Goal: Find contact information: Find contact information

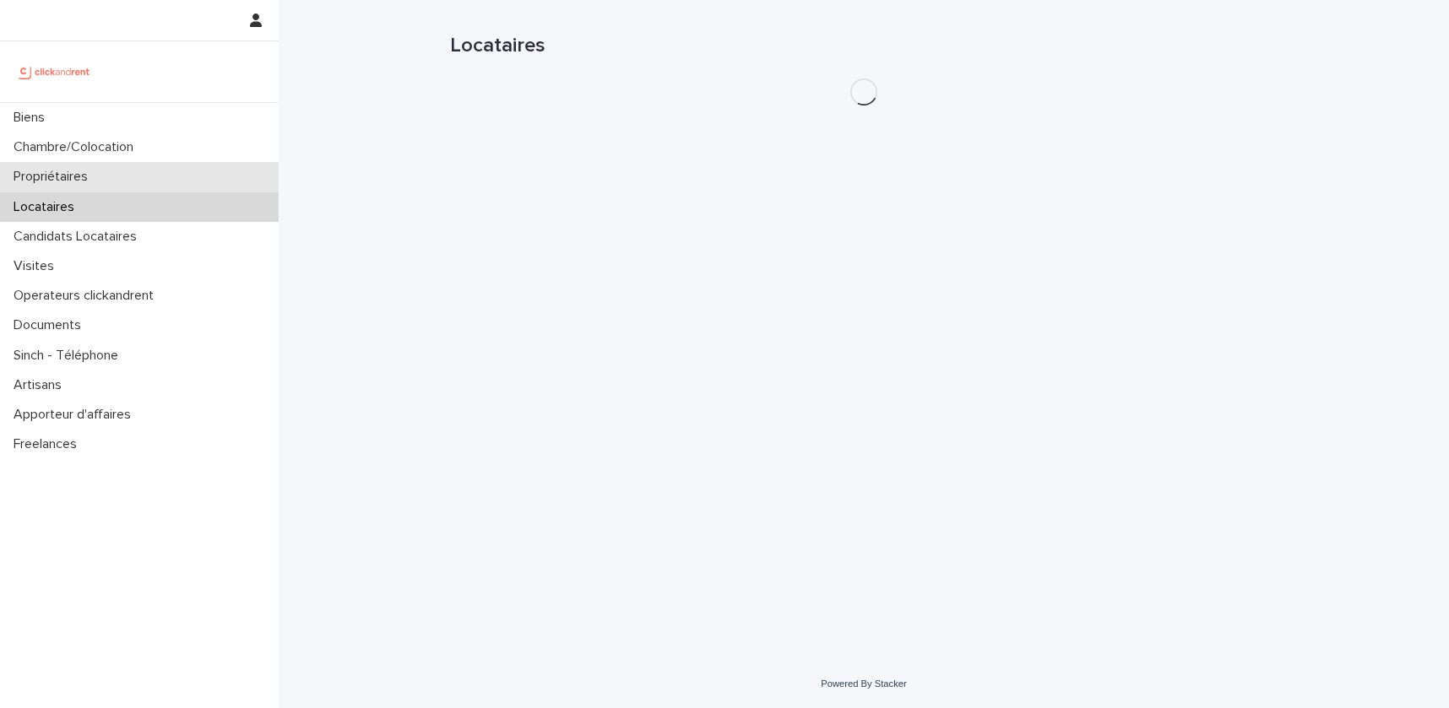
click at [91, 186] on div "Propriétaires" at bounding box center [139, 177] width 279 height 30
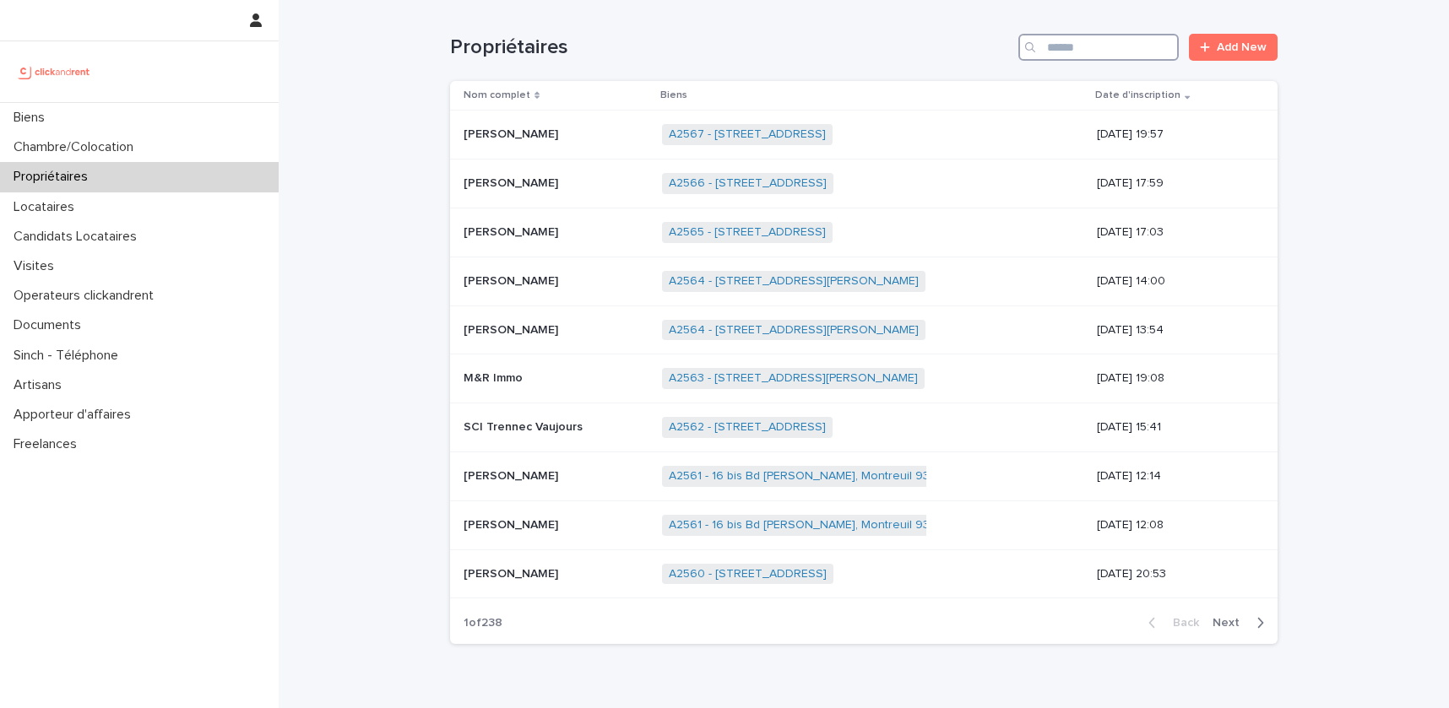
click at [1094, 58] on input "Search" at bounding box center [1098, 47] width 160 height 27
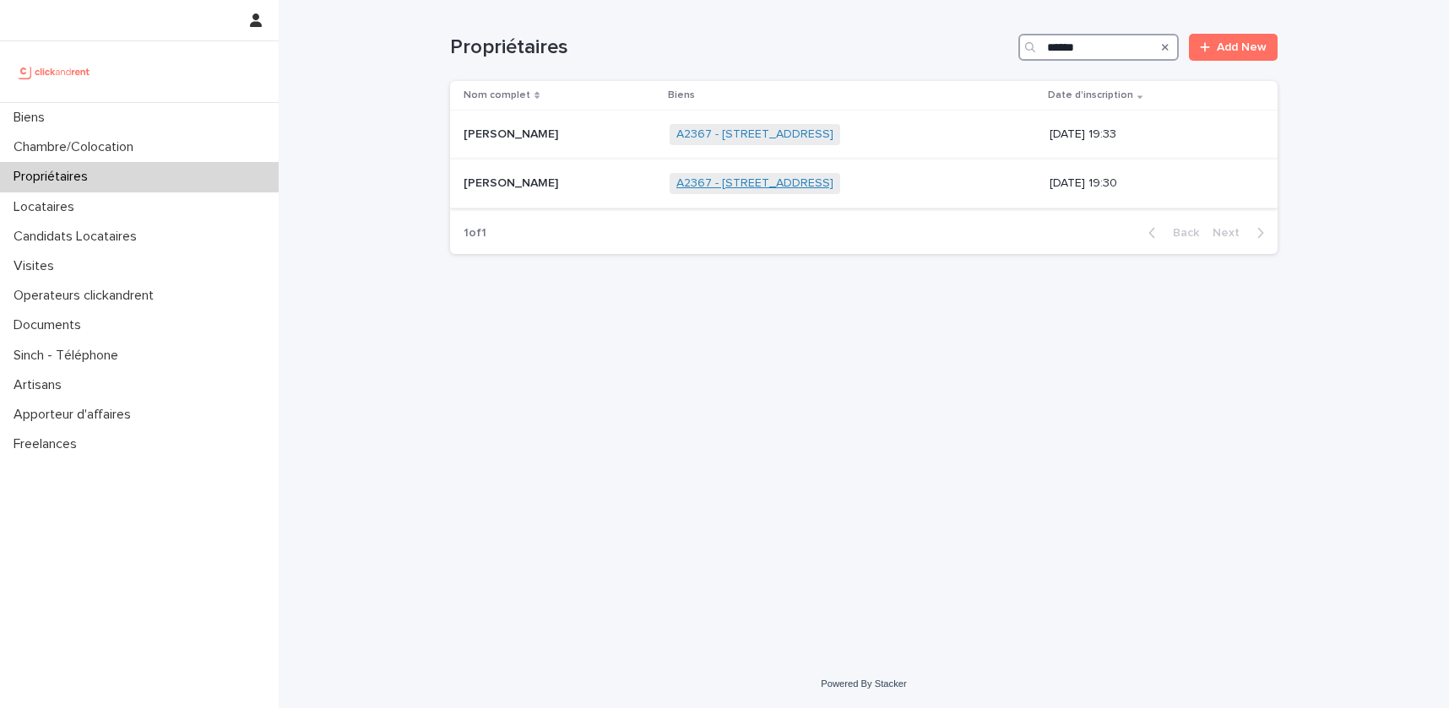
type input "******"
click at [746, 181] on link "A2367 - [STREET_ADDRESS]" at bounding box center [754, 183] width 157 height 14
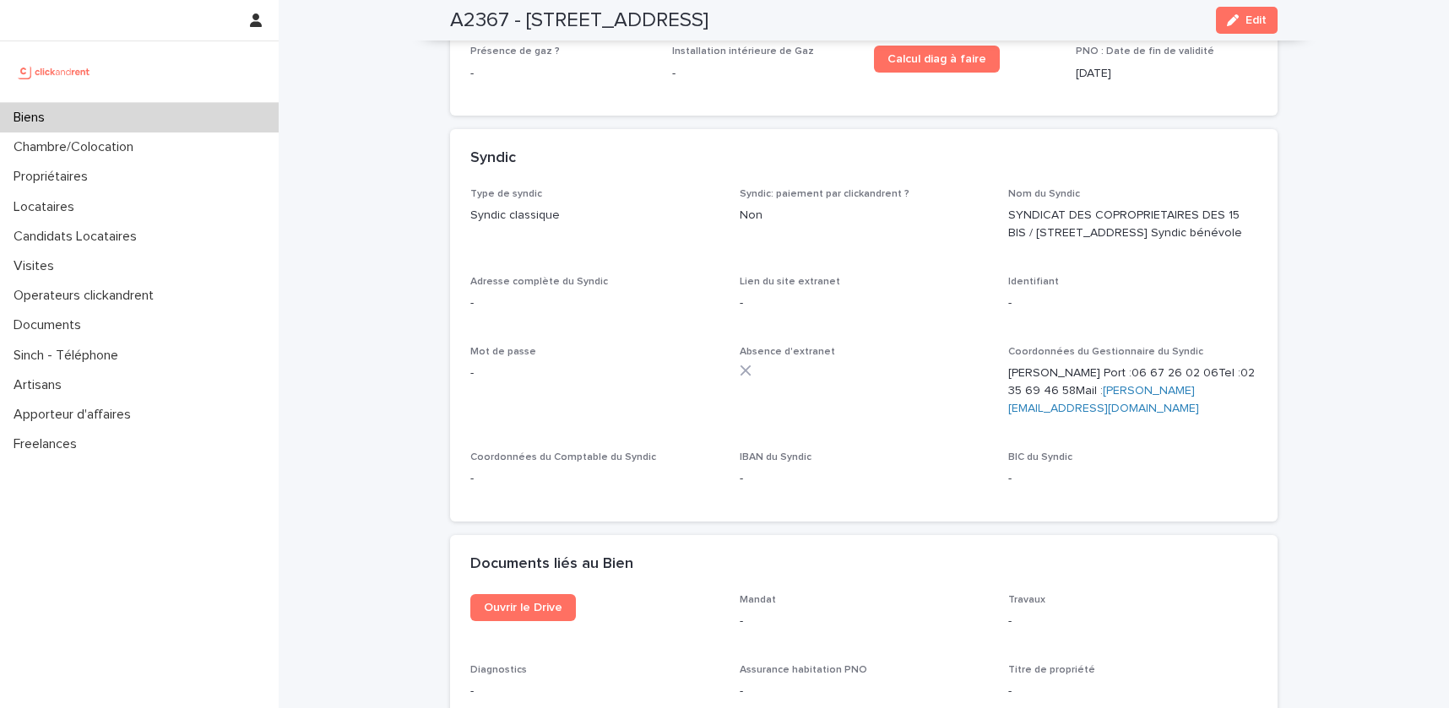
scroll to position [7112, 0]
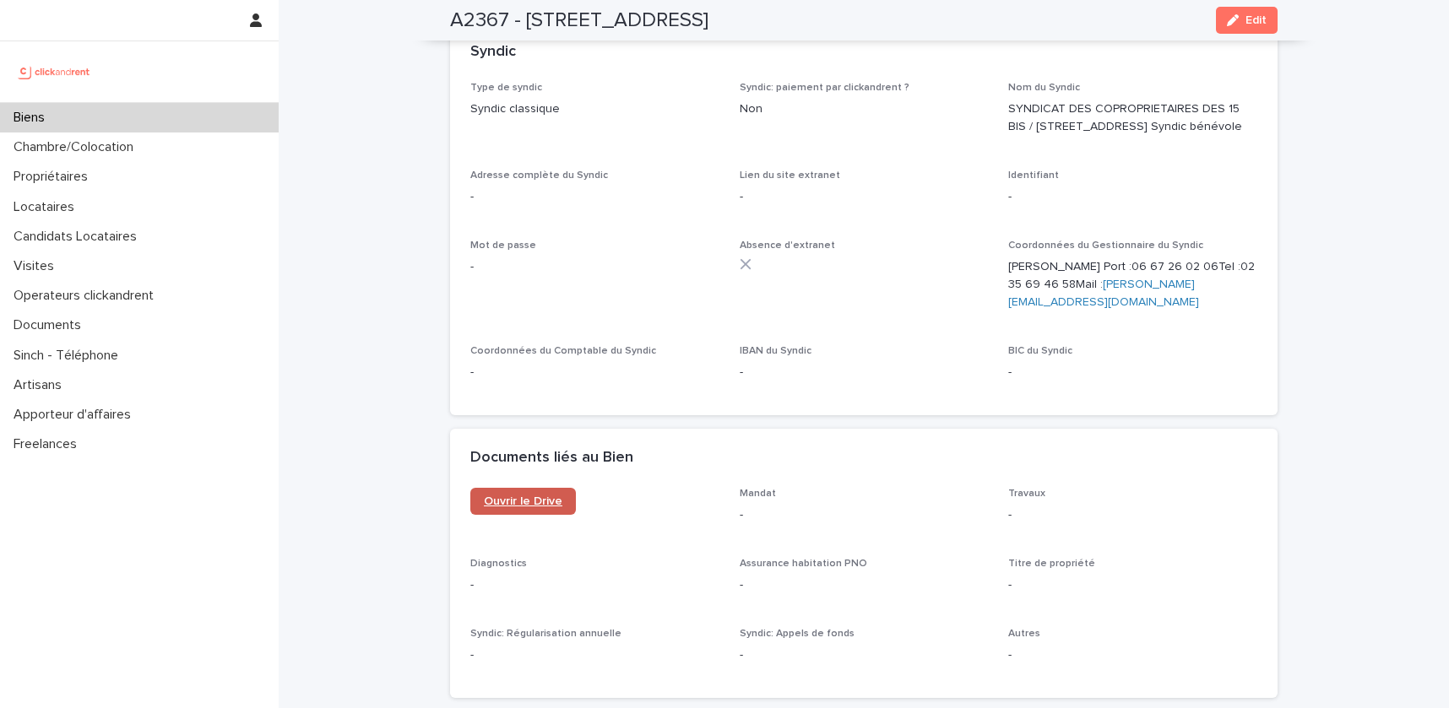
click at [545, 496] on span "Ouvrir le Drive" at bounding box center [523, 502] width 79 height 12
click at [81, 209] on p "Locataires" at bounding box center [47, 207] width 81 height 16
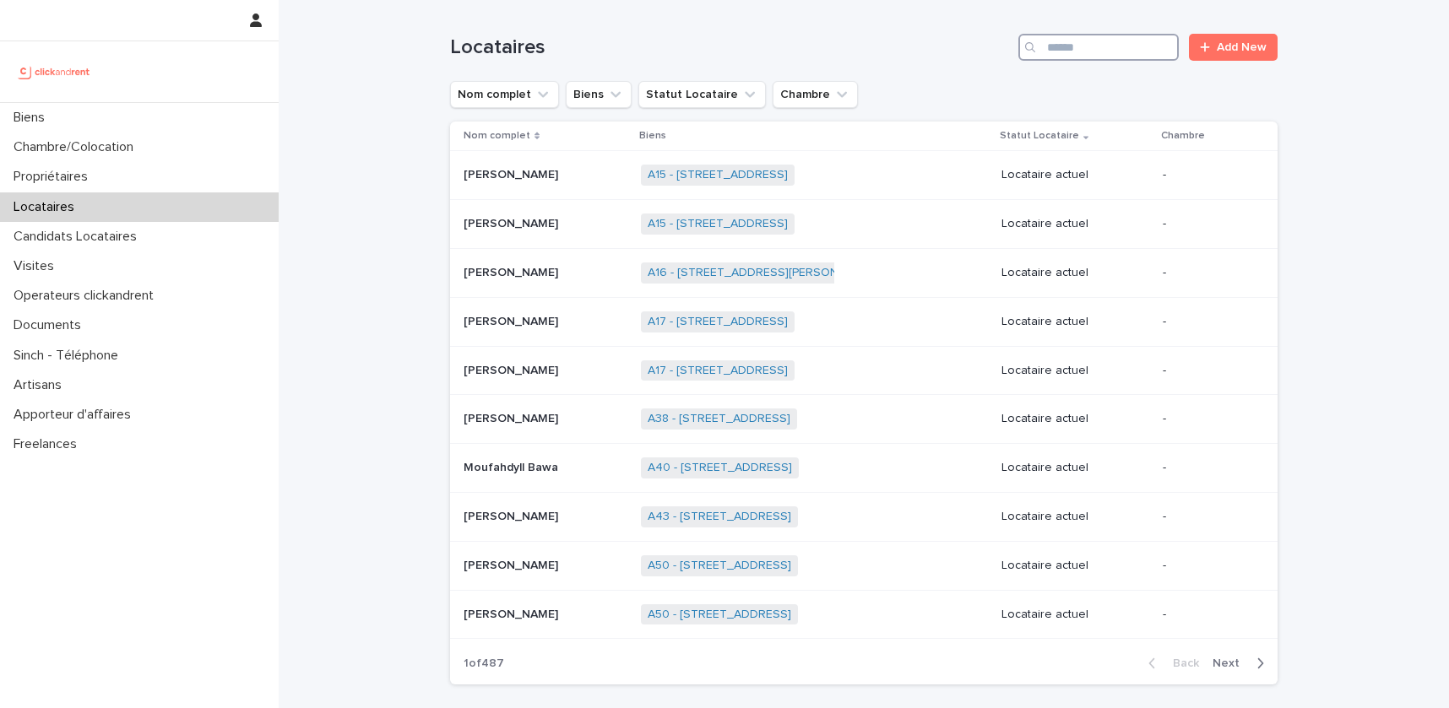
click at [1126, 46] on input "Search" at bounding box center [1098, 47] width 160 height 27
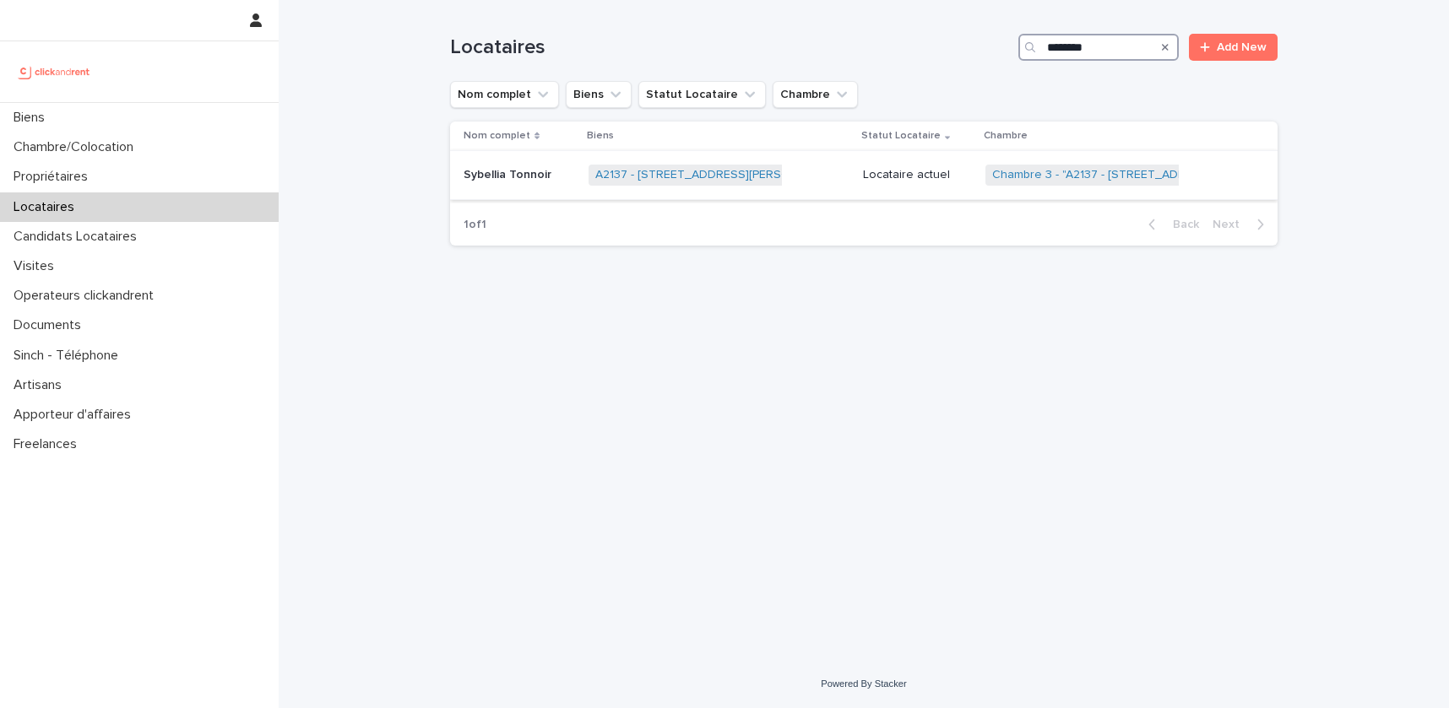
type input "********"
click at [518, 190] on td "Sybellia Tonnoir Sybellia Tonnoir" at bounding box center [516, 175] width 132 height 49
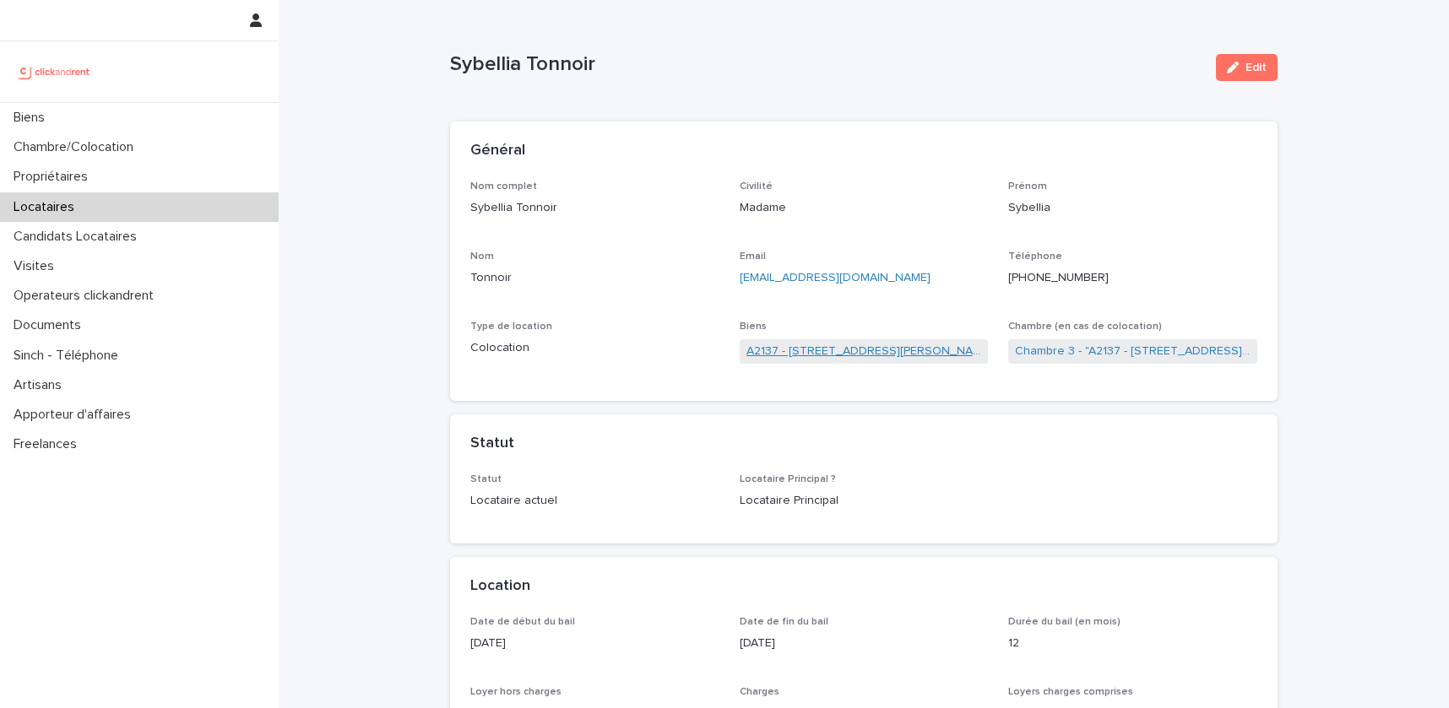
click at [872, 350] on link "A2137 - [STREET_ADDRESS][PERSON_NAME]" at bounding box center [864, 352] width 236 height 18
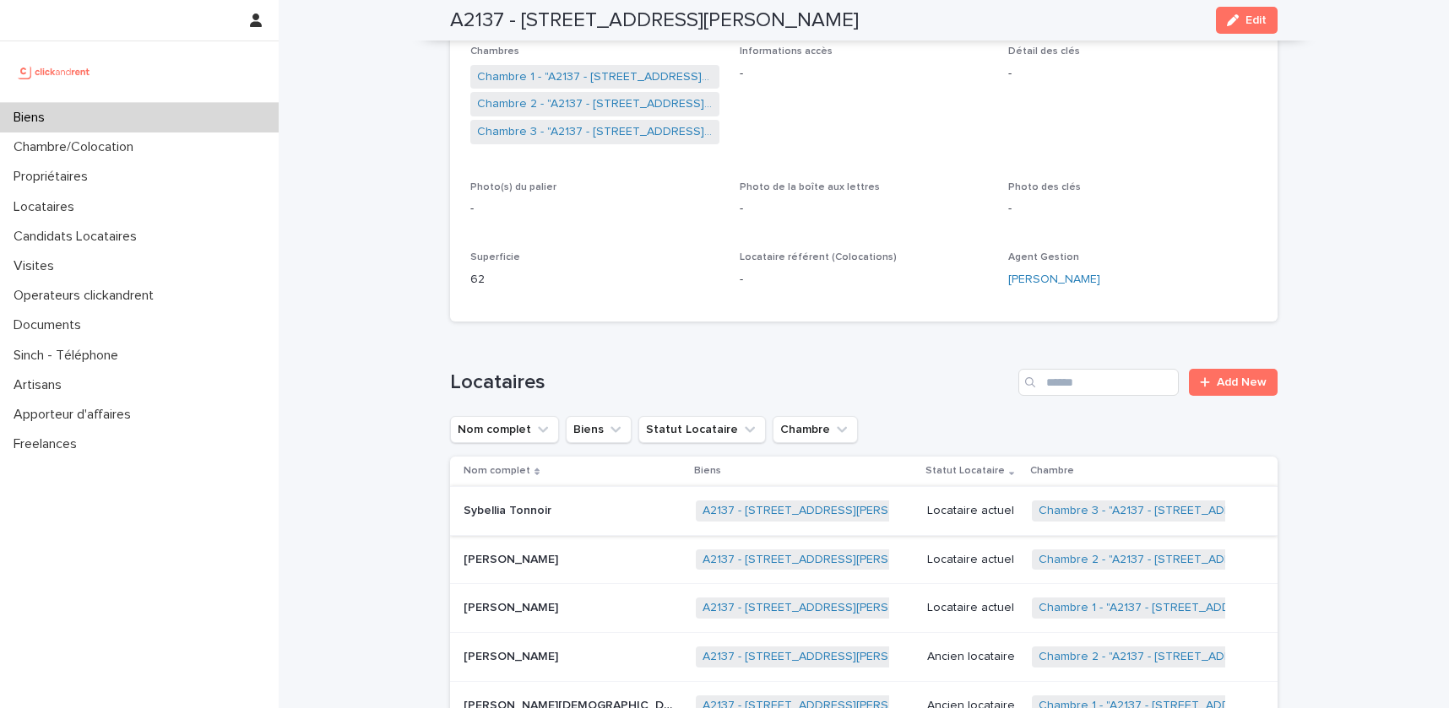
scroll to position [814, 0]
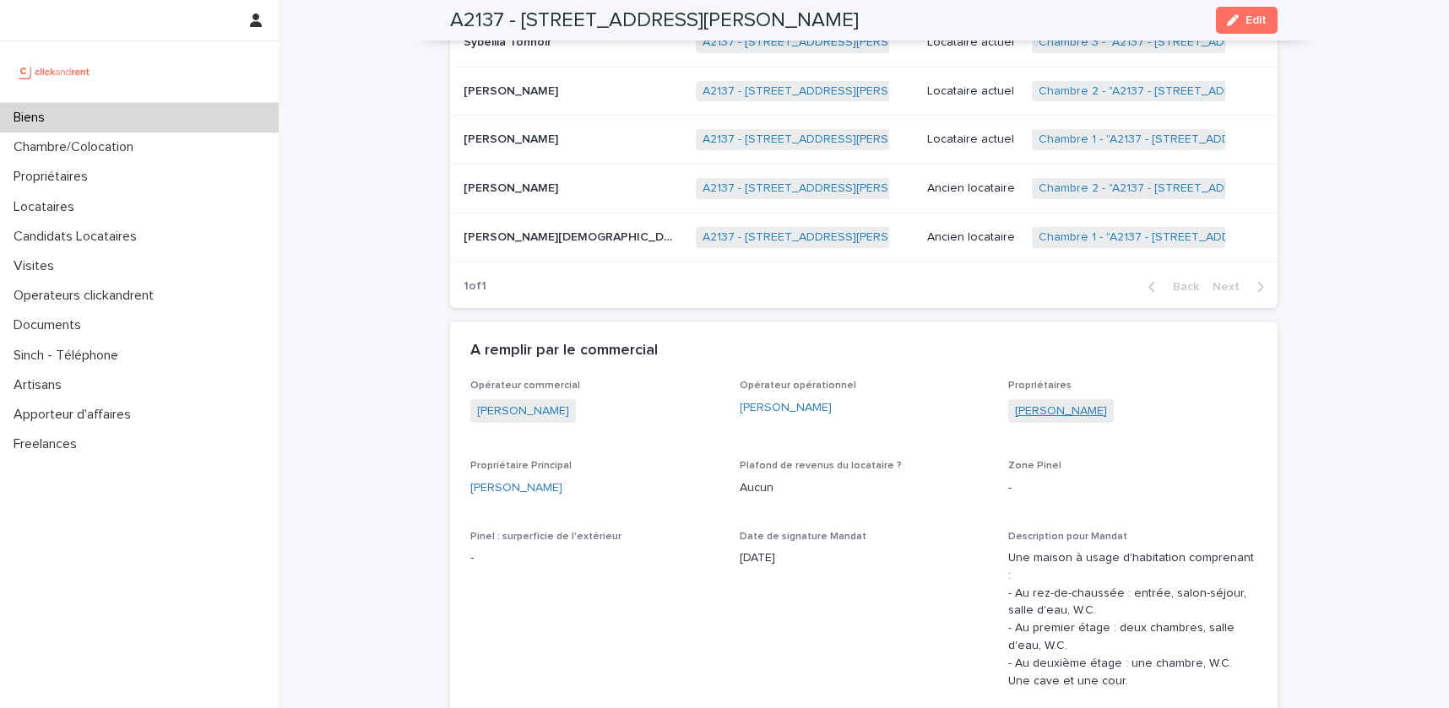
click at [1061, 411] on link "[PERSON_NAME]" at bounding box center [1061, 412] width 92 height 18
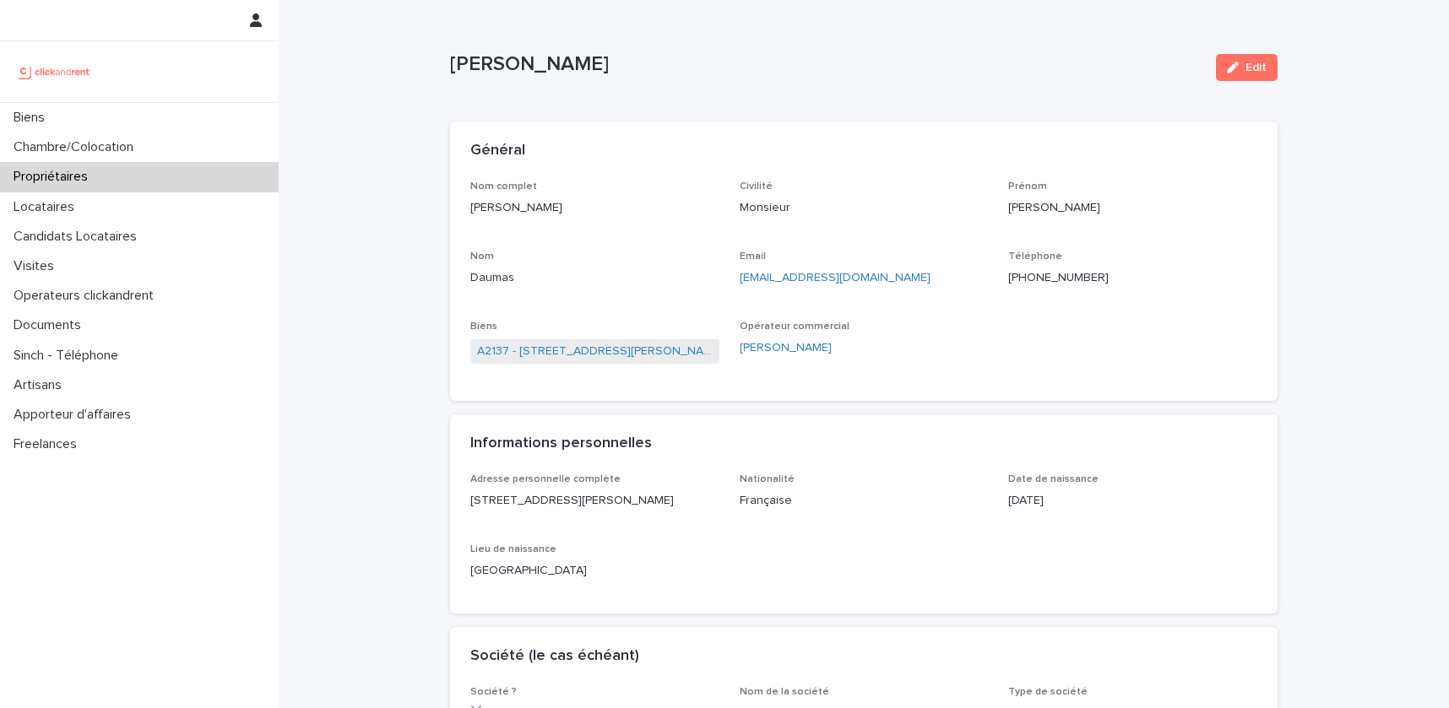
click at [1052, 268] on div "[PHONE_NUMBER]" at bounding box center [1132, 276] width 249 height 21
click at [1052, 274] on ringoverc2c-number-84e06f14122c "[PHONE_NUMBER]" at bounding box center [1058, 278] width 100 height 12
